Goal: Task Accomplishment & Management: Manage account settings

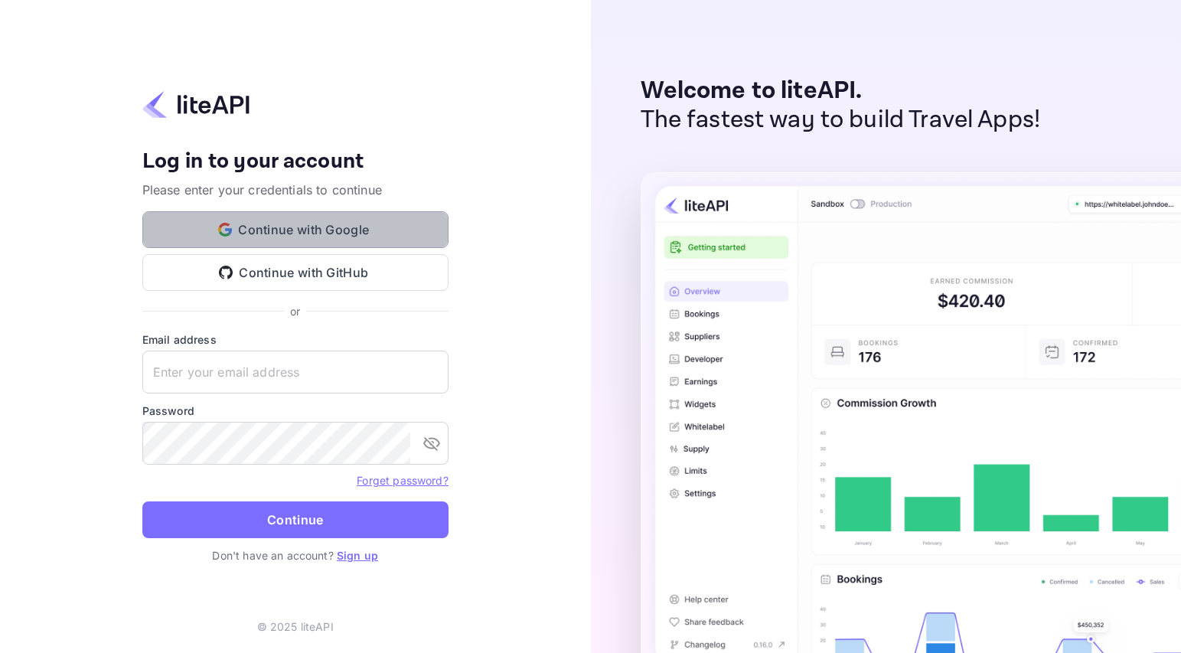
click at [274, 231] on button "Continue with Google" at bounding box center [295, 229] width 306 height 37
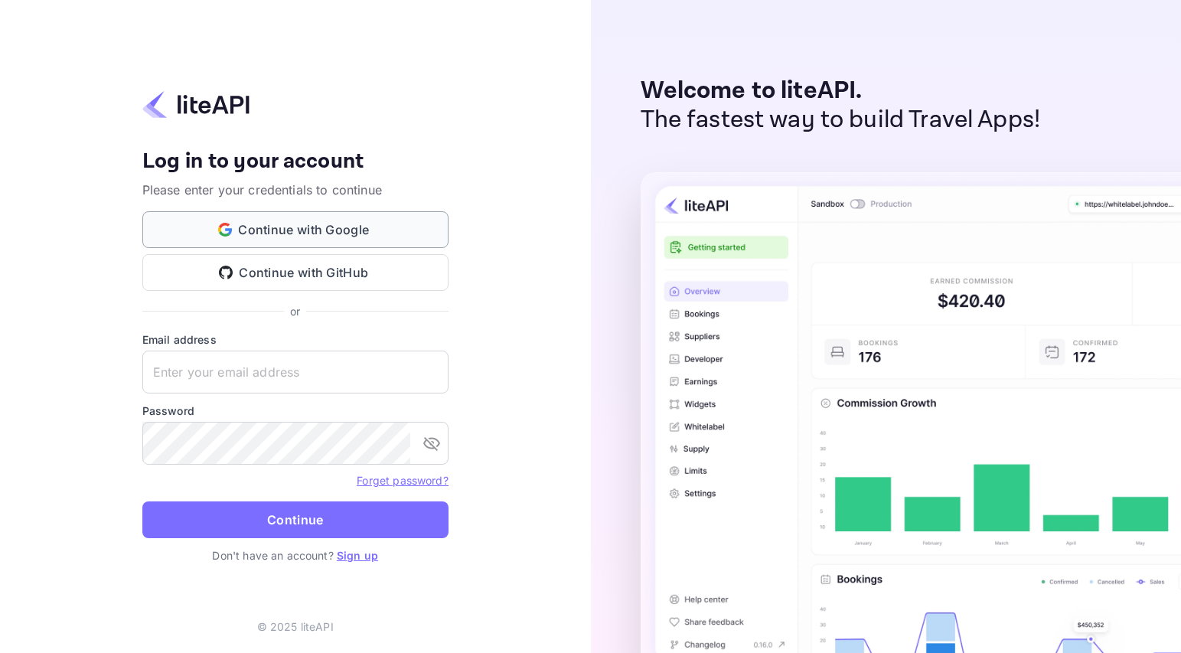
click at [387, 228] on button "Continue with Google" at bounding box center [295, 229] width 306 height 37
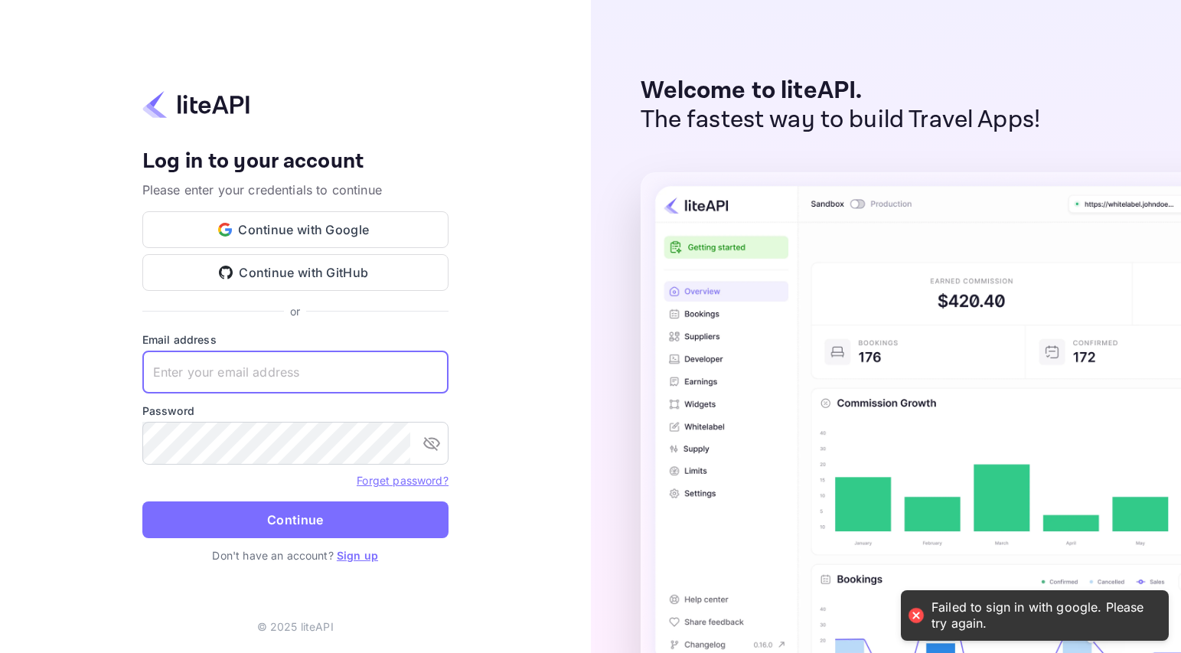
click at [250, 373] on input "text" at bounding box center [295, 372] width 306 height 43
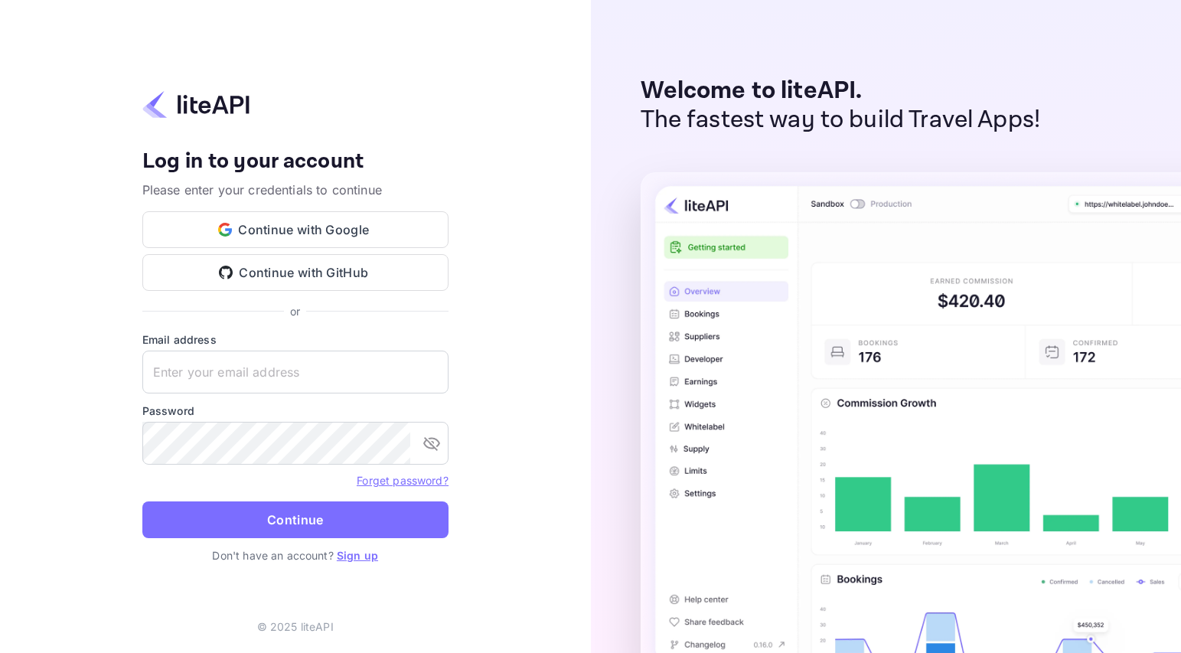
type input "[EMAIL_ADDRESS][DOMAIN_NAME]"
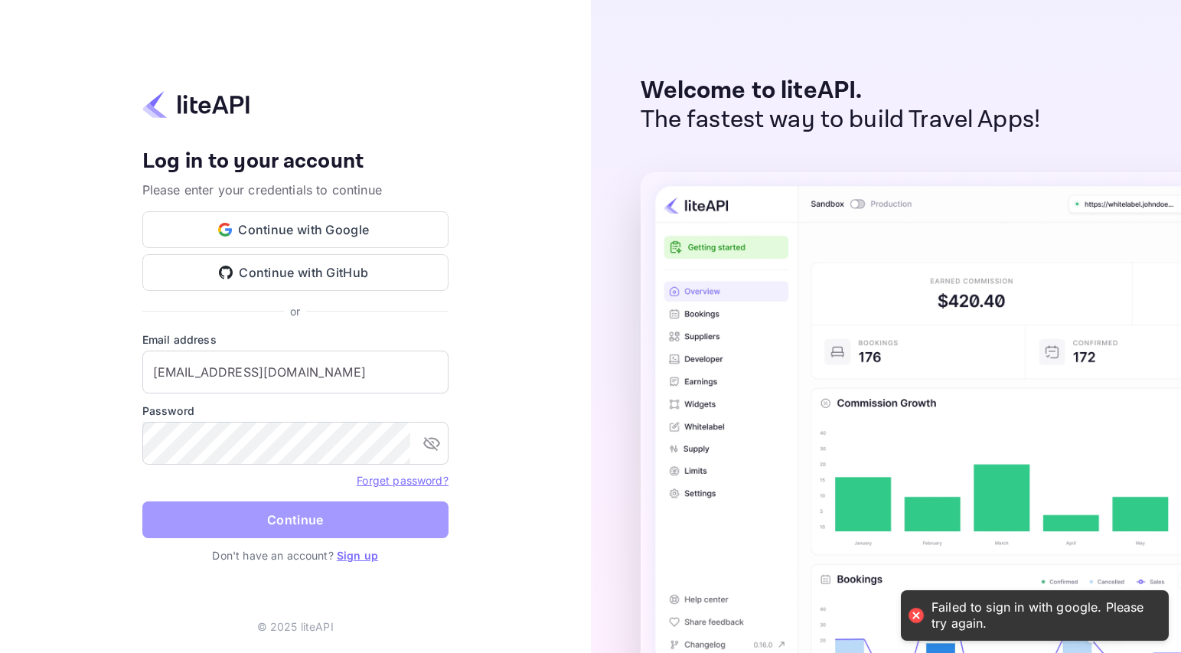
click at [312, 511] on button "Continue" at bounding box center [295, 519] width 306 height 37
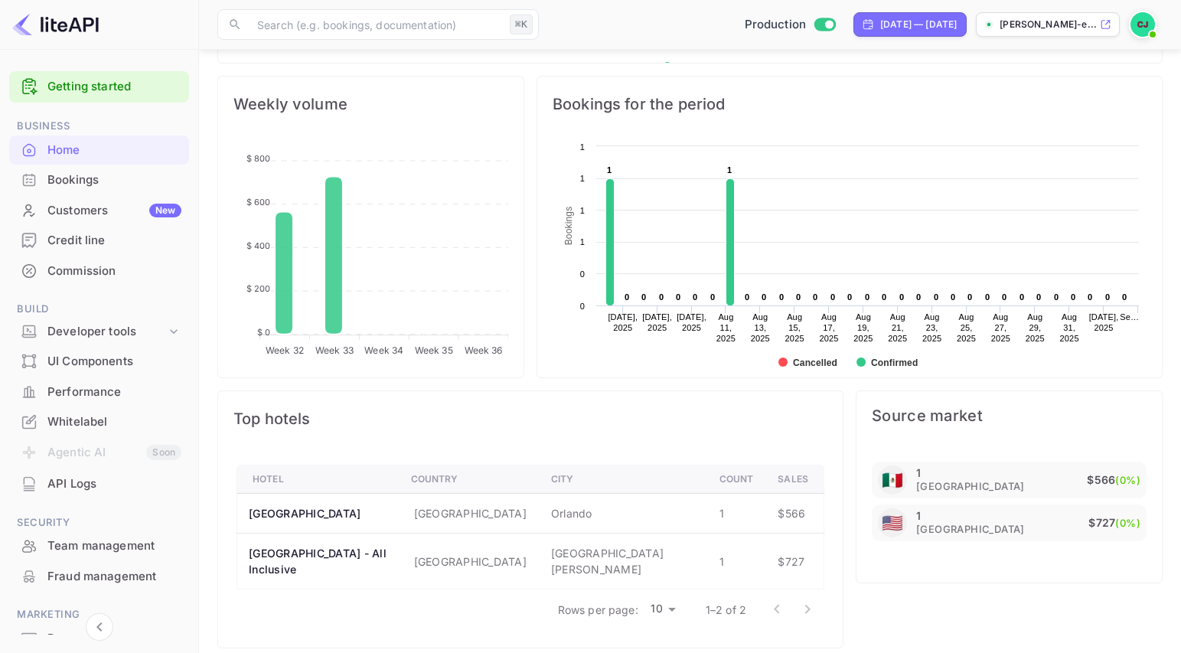
scroll to position [566, 0]
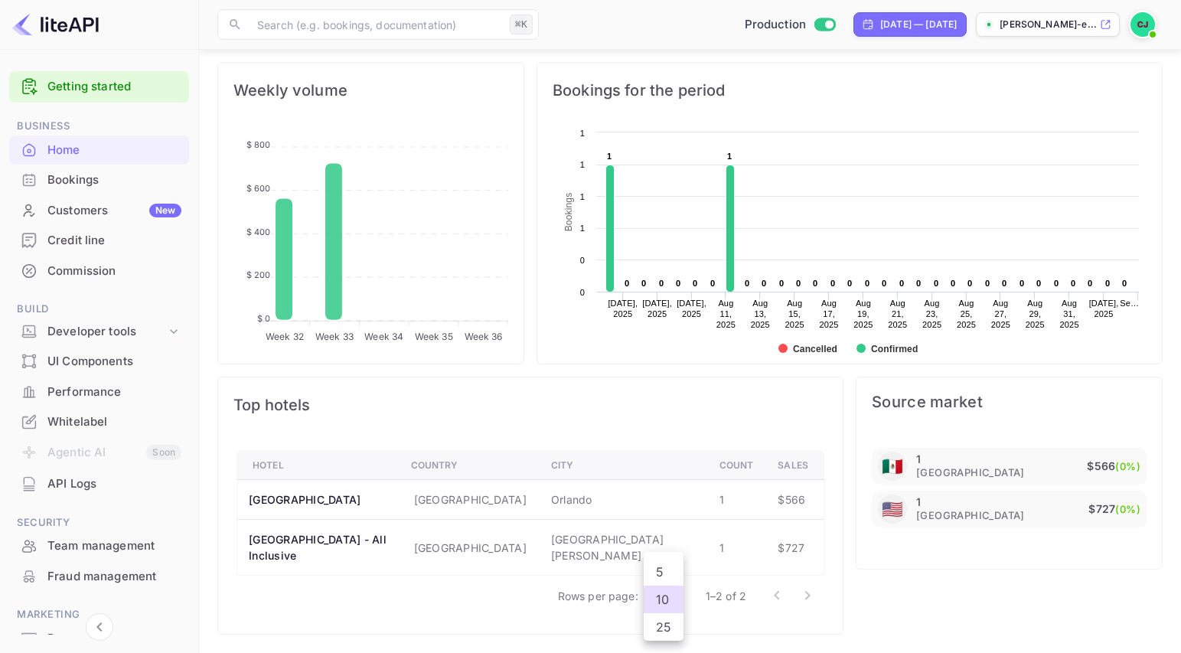
click at [661, 599] on body "Getting started Business Home Bookings Customers New Credit line Commission Bui…" at bounding box center [590, 45] width 1181 height 1217
click at [475, 425] on div at bounding box center [590, 326] width 1181 height 653
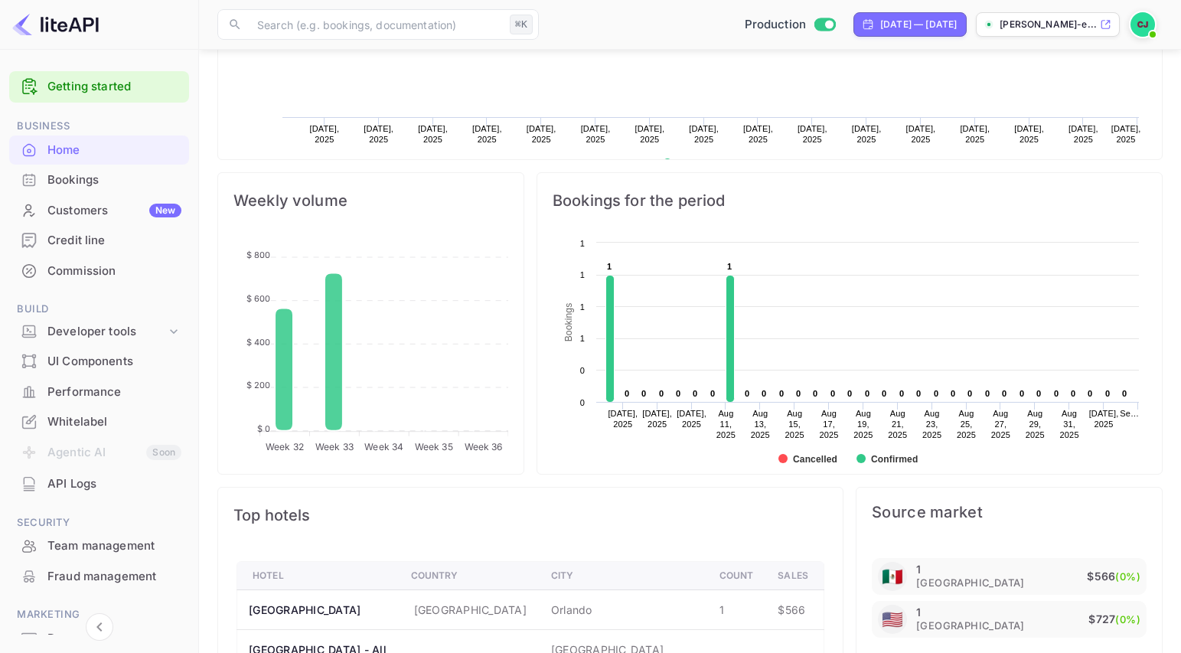
scroll to position [448, 0]
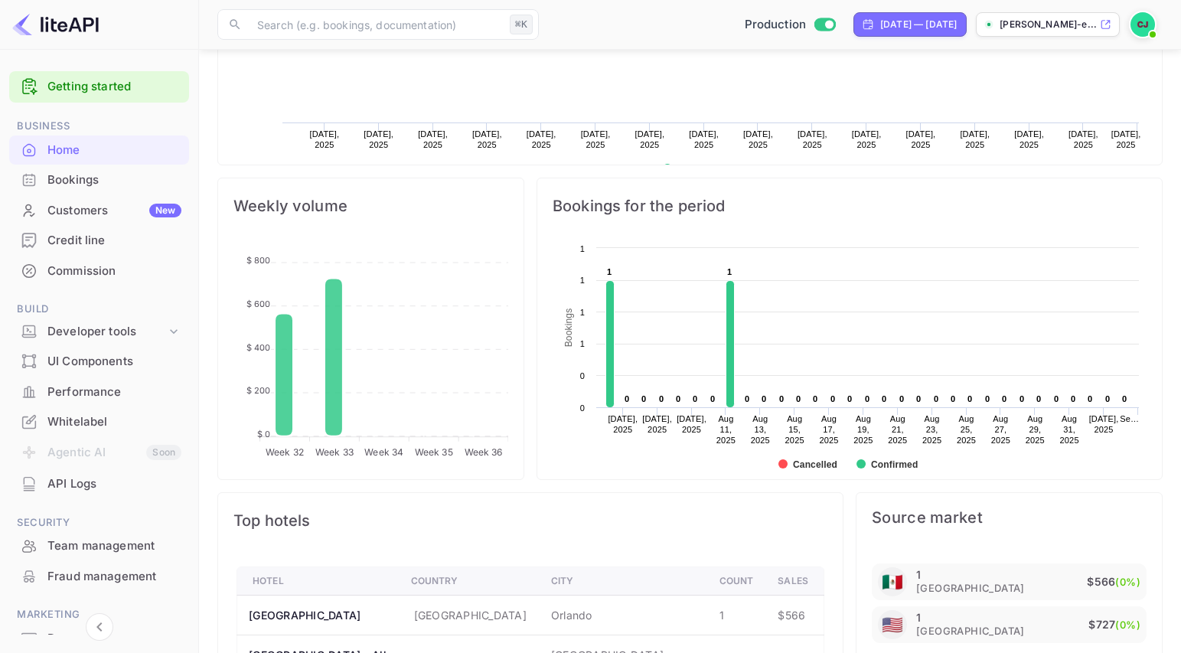
click at [68, 174] on div "Bookings" at bounding box center [114, 180] width 134 height 18
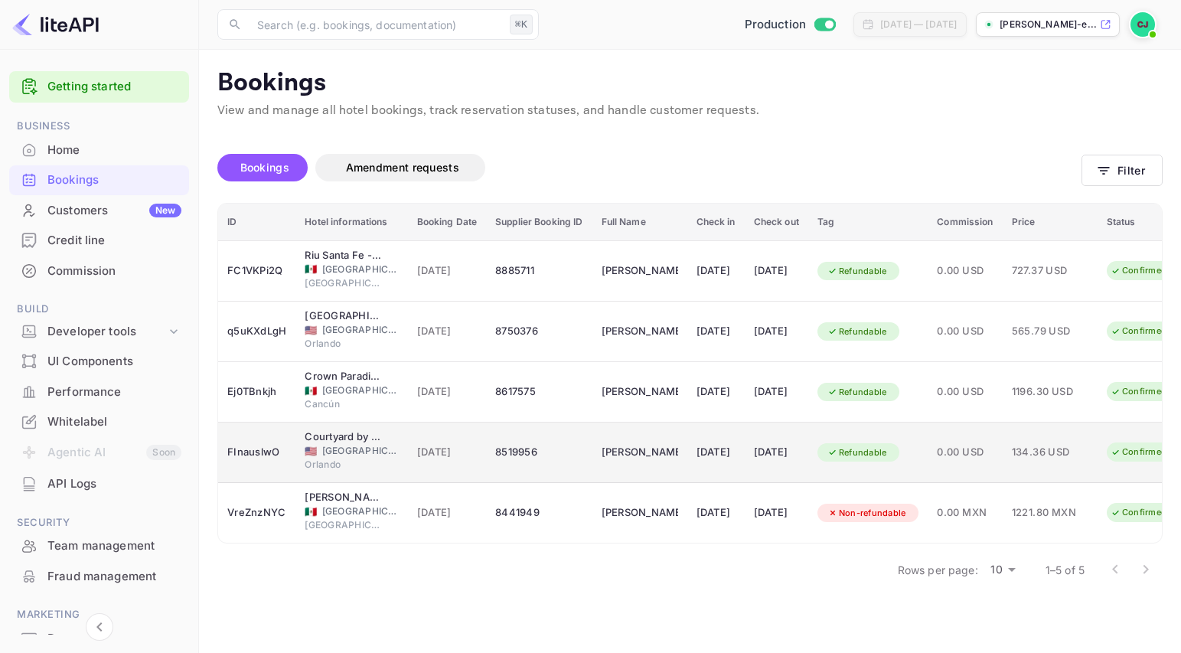
scroll to position [0, 80]
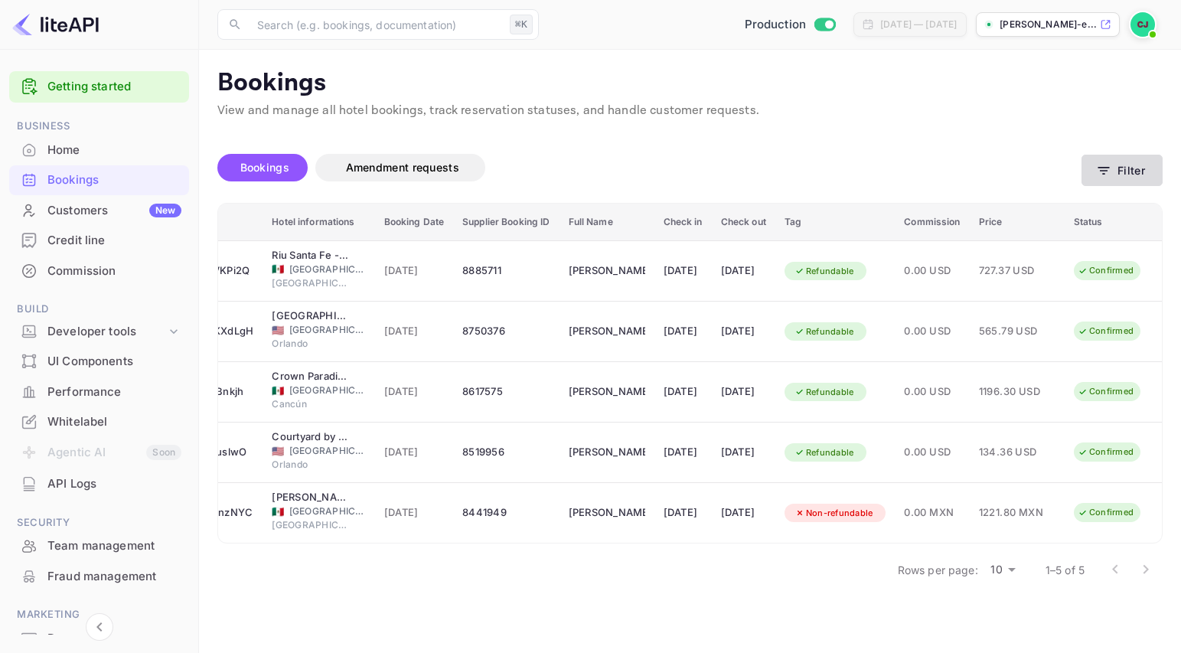
click at [1112, 168] on icon "button" at bounding box center [1103, 170] width 15 height 15
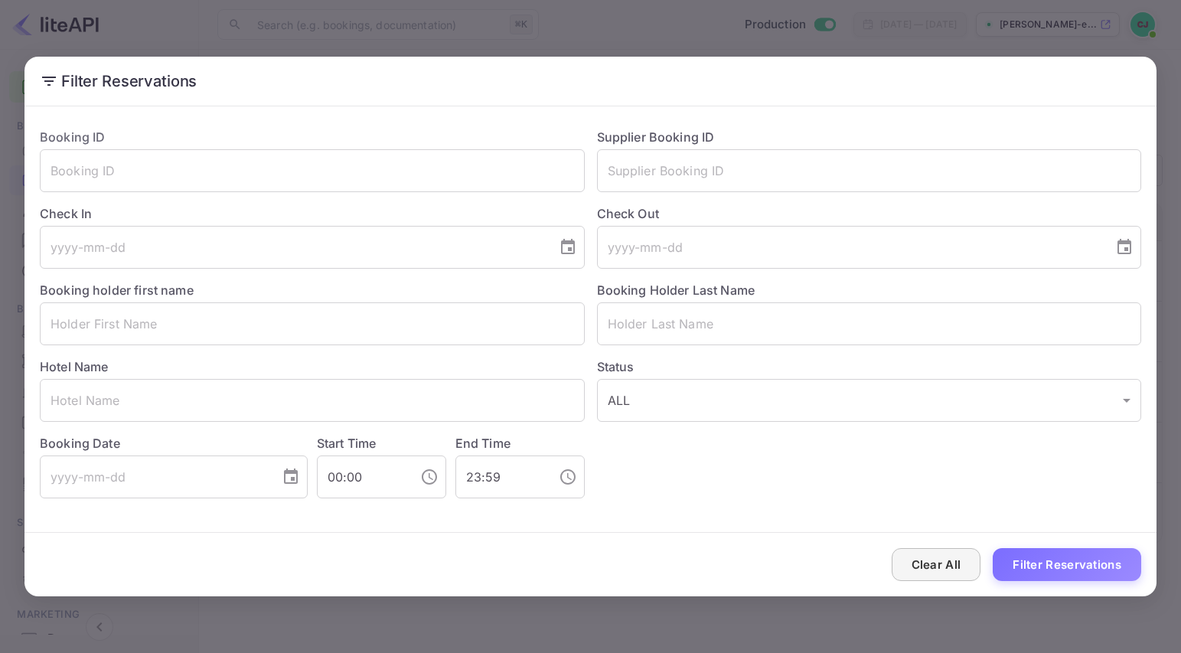
click at [930, 560] on button "Clear All" at bounding box center [937, 564] width 90 height 33
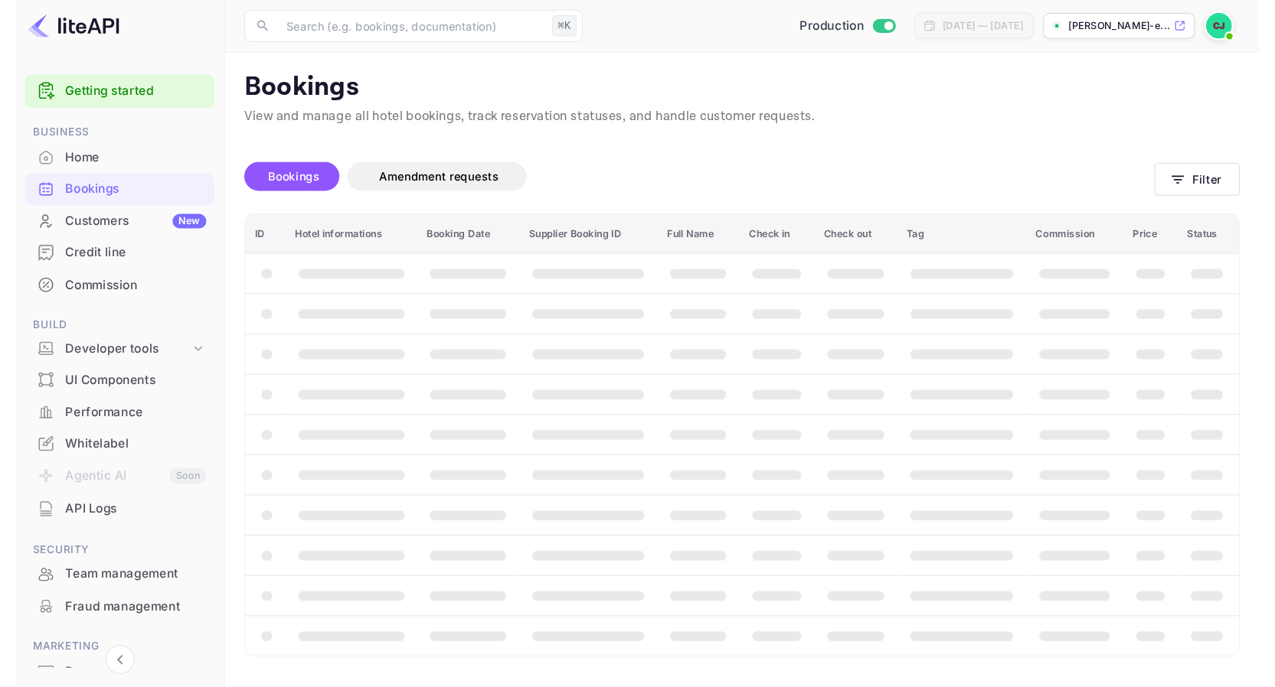
scroll to position [0, 0]
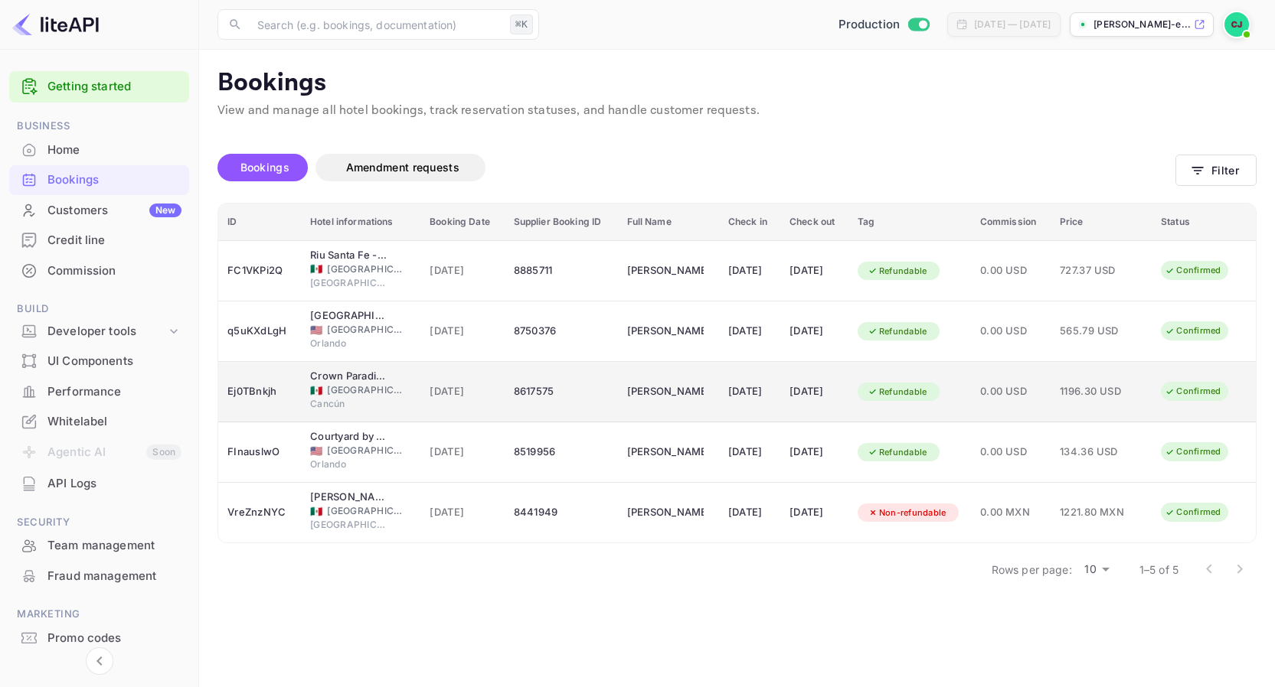
click at [824, 400] on div "26 Nov 2025" at bounding box center [814, 392] width 50 height 24
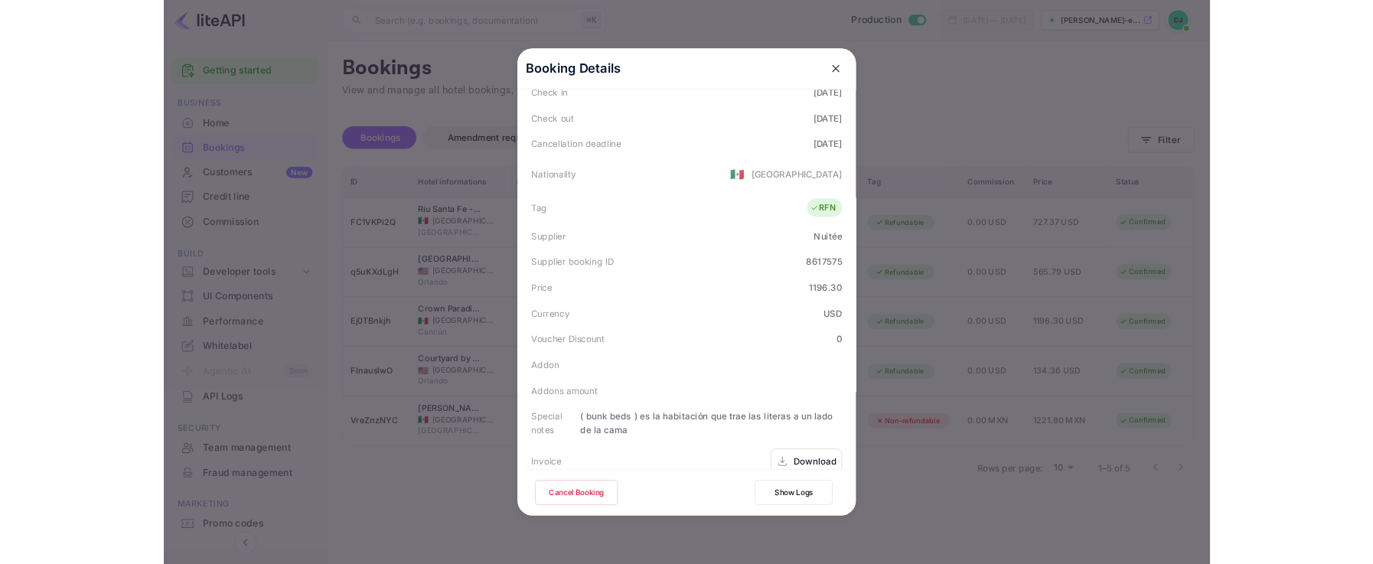
scroll to position [356, 0]
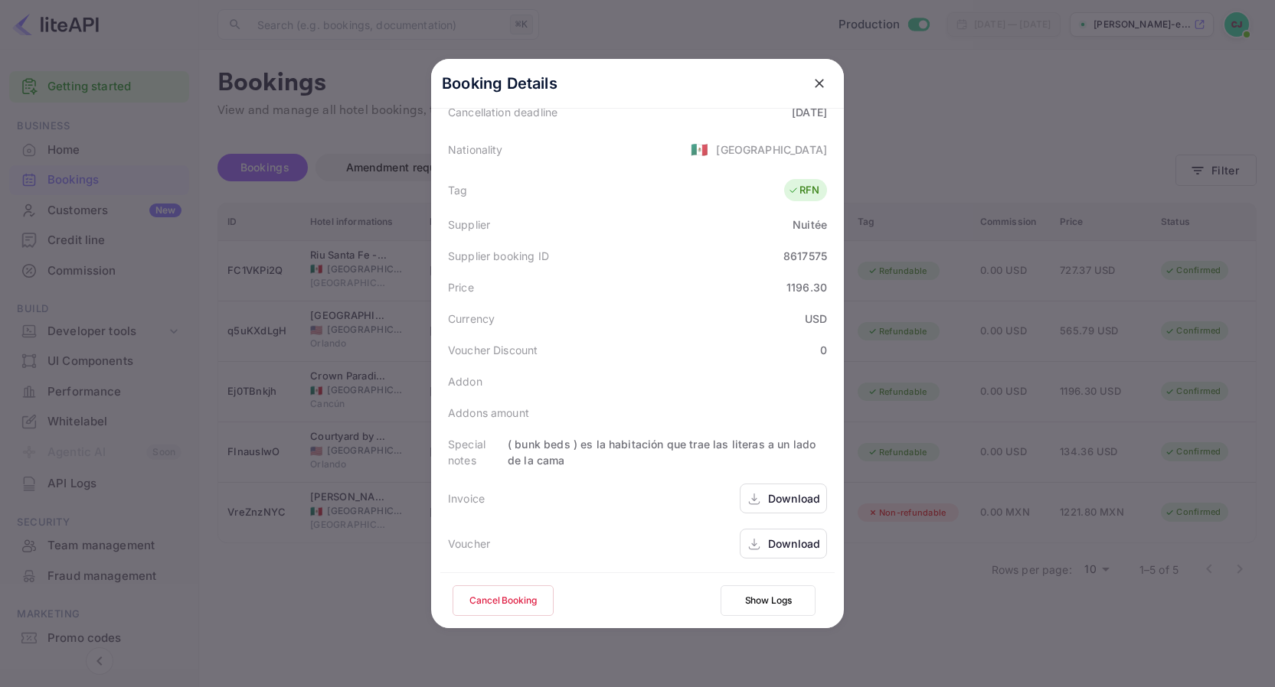
click at [783, 534] on div "Download" at bounding box center [783, 544] width 87 height 30
click at [822, 80] on icon "close" at bounding box center [819, 83] width 9 height 9
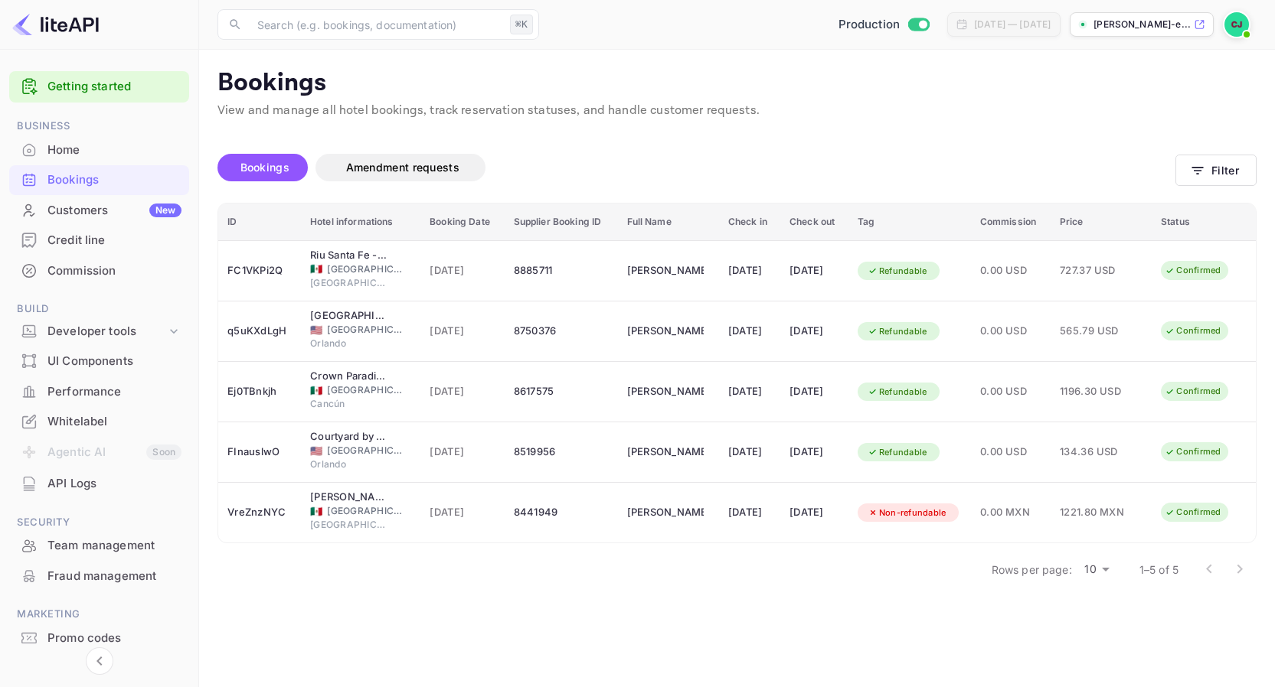
click at [79, 423] on div "Whitelabel" at bounding box center [114, 422] width 134 height 18
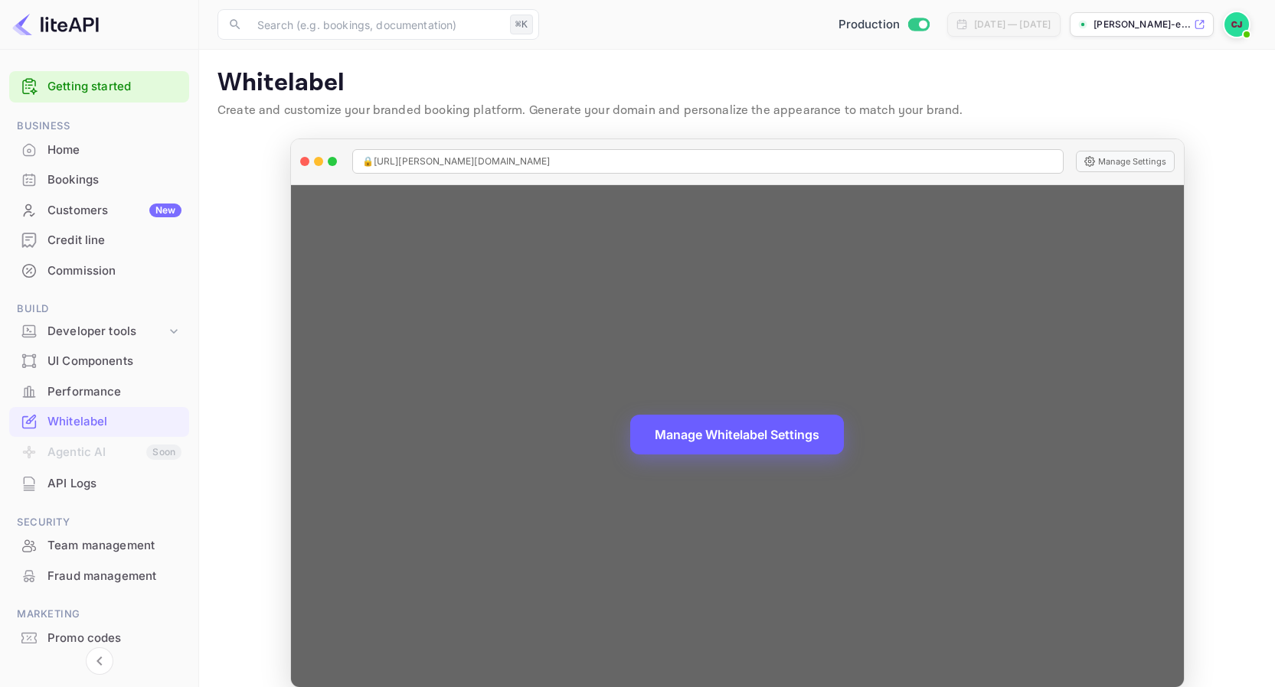
click at [758, 428] on button "Manage Whitelabel Settings" at bounding box center [737, 435] width 214 height 40
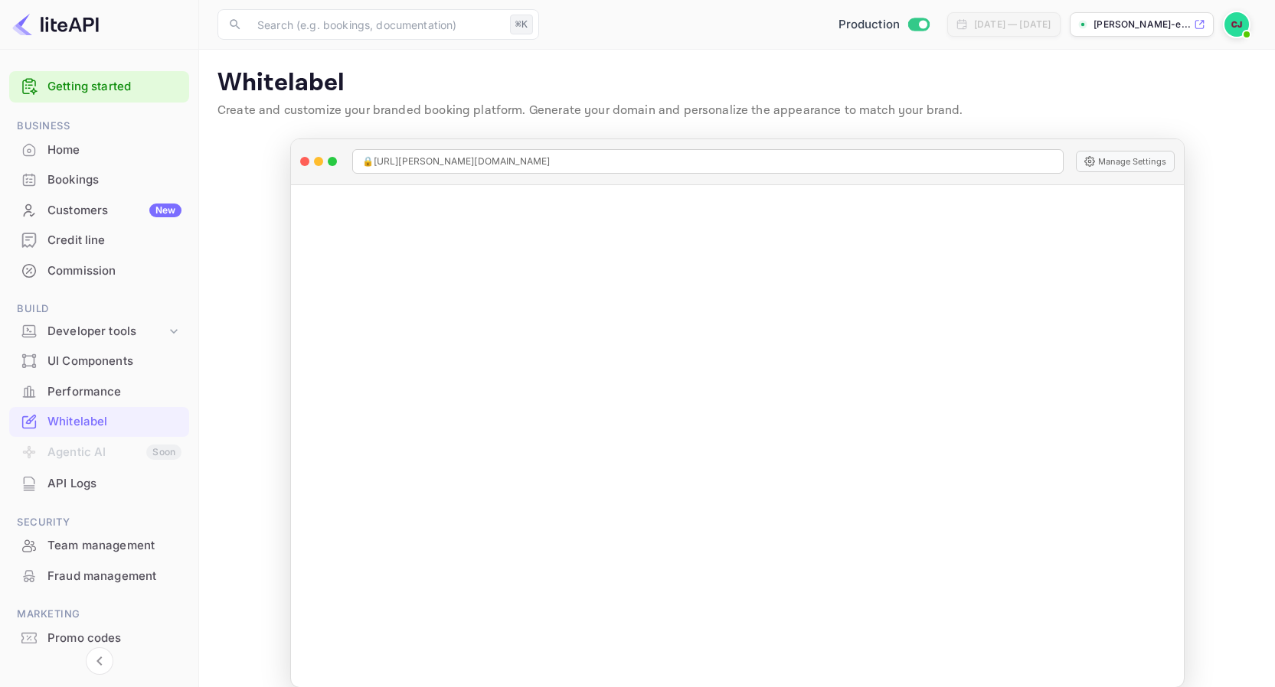
click at [96, 400] on div "Performance" at bounding box center [99, 392] width 180 height 30
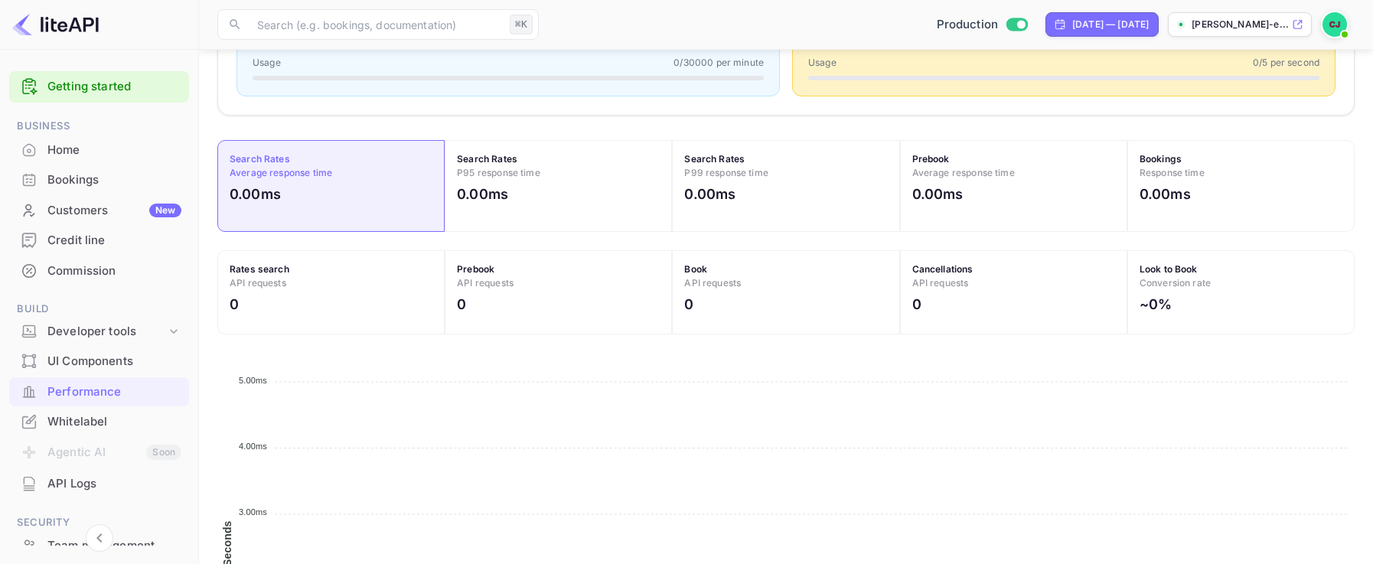
scroll to position [337, 0]
